Goal: Task Accomplishment & Management: Manage account settings

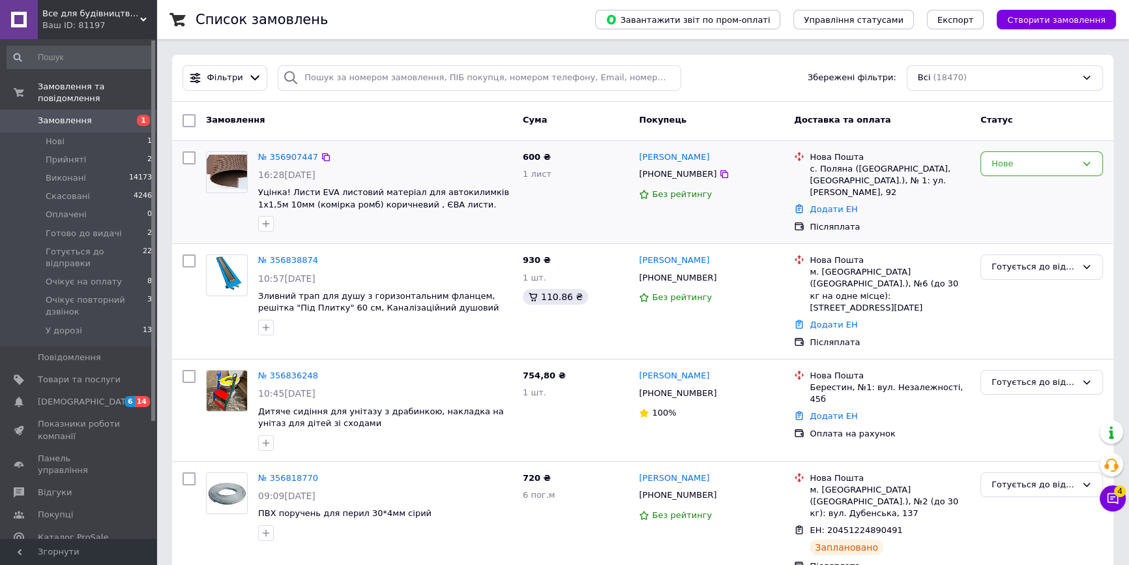
click at [189, 203] on div at bounding box center [188, 192] width 23 height 93
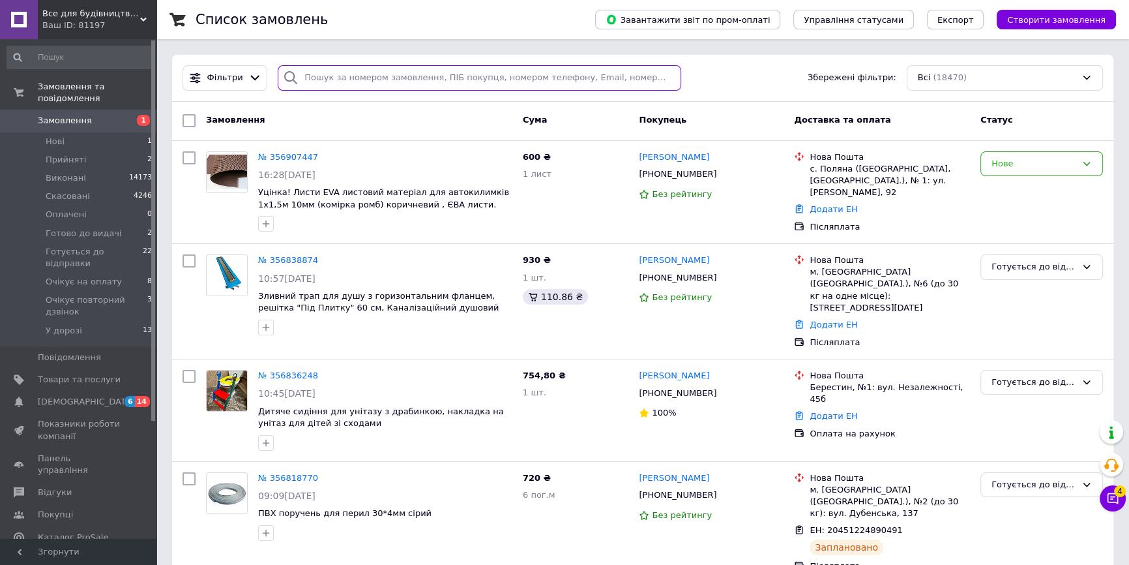
click at [372, 78] on input "search" at bounding box center [480, 77] width 404 height 25
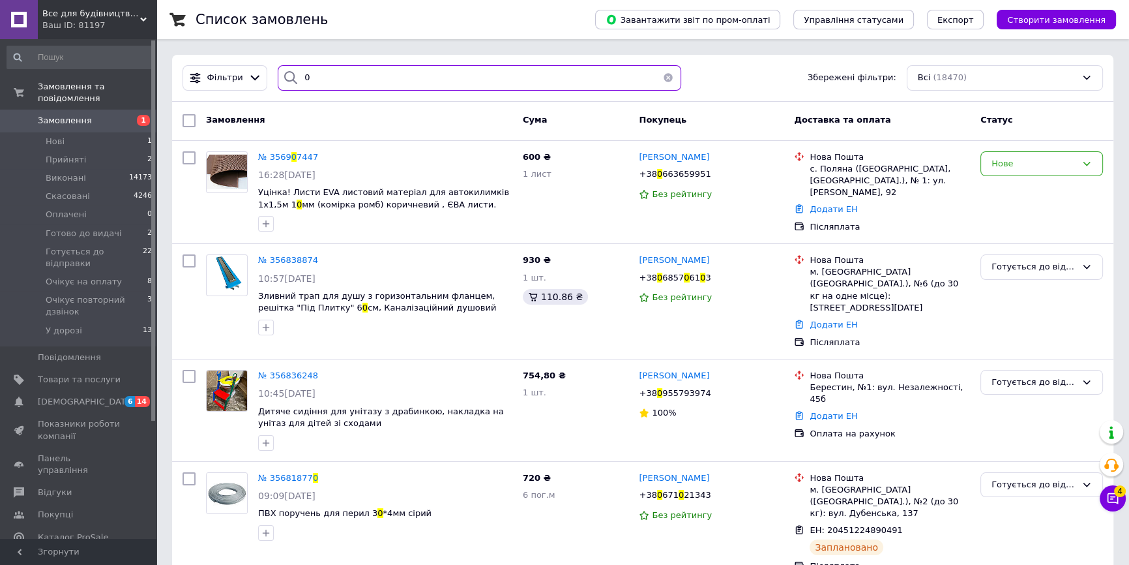
type input "0"
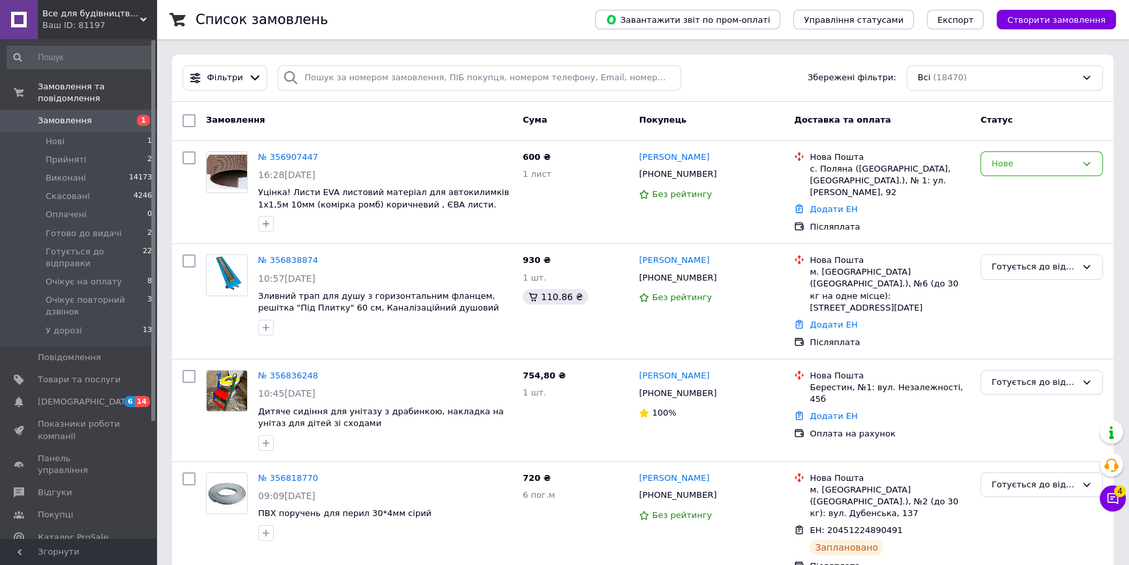
click at [1048, 55] on div "Фільтри Збережені фільтри: Всі (18470)" at bounding box center [643, 78] width 942 height 47
